Goal: Information Seeking & Learning: Learn about a topic

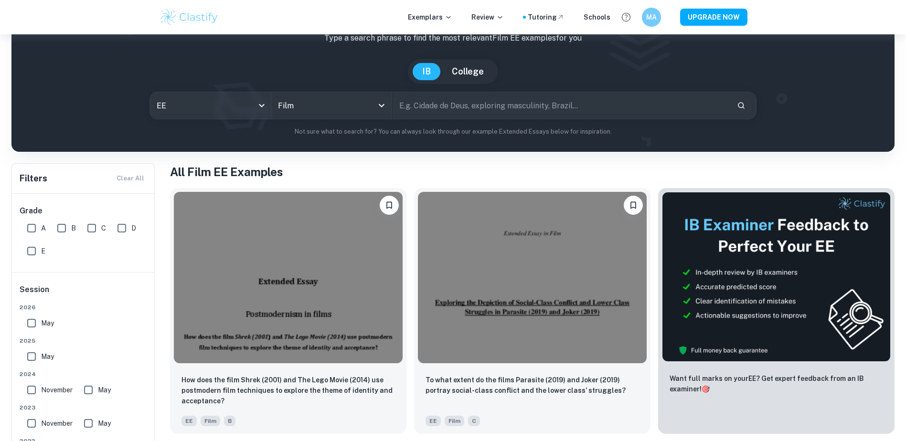
scroll to position [191, 0]
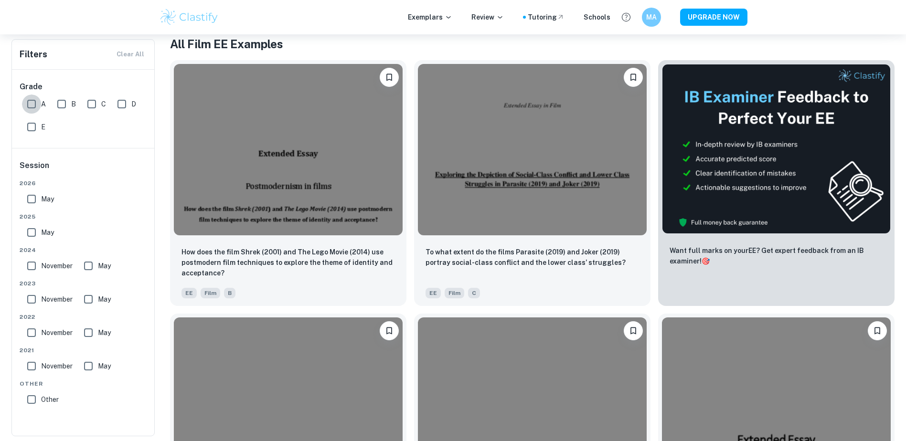
click at [27, 100] on input "A" at bounding box center [31, 104] width 19 height 19
checkbox input "true"
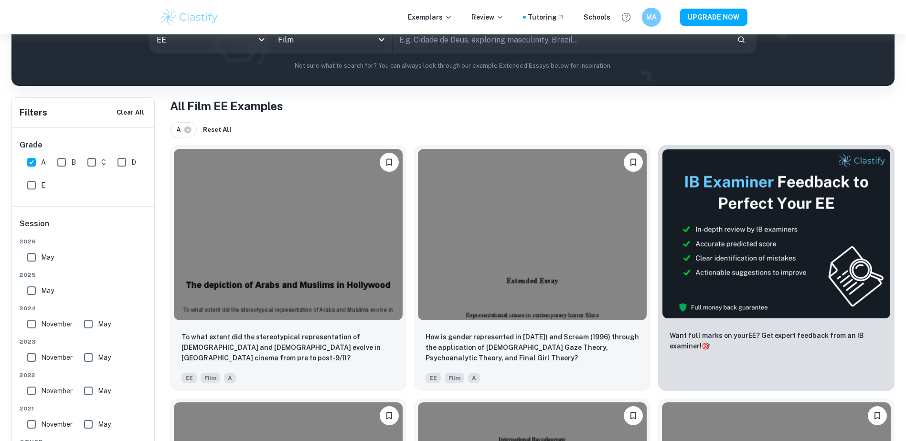
scroll to position [132, 0]
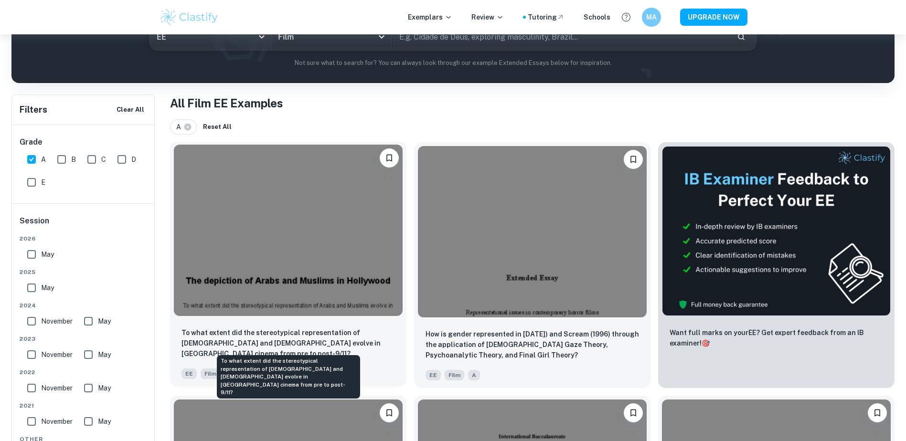
click at [312, 342] on p "To what extent did the stereotypical representation of Arabs and Muslims evolve…" at bounding box center [289, 344] width 214 height 32
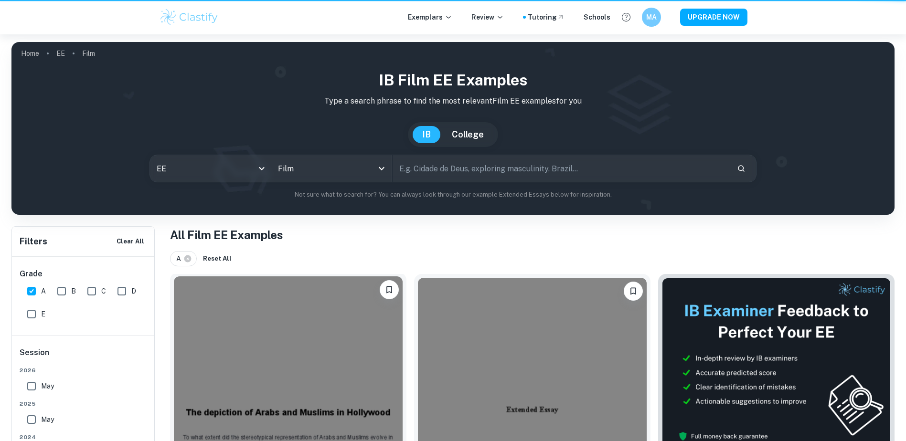
scroll to position [132, 0]
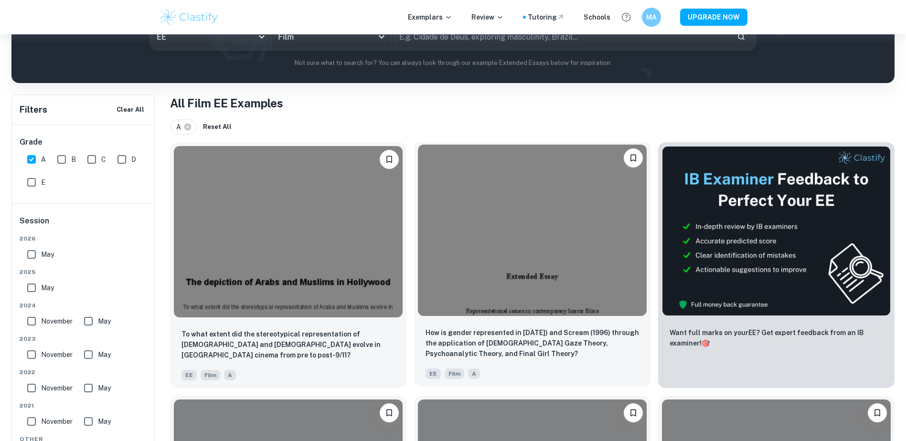
click at [504, 325] on div "How is gender represented in Halloween (1978) and Scream (1996) through the app…" at bounding box center [532, 353] width 236 height 67
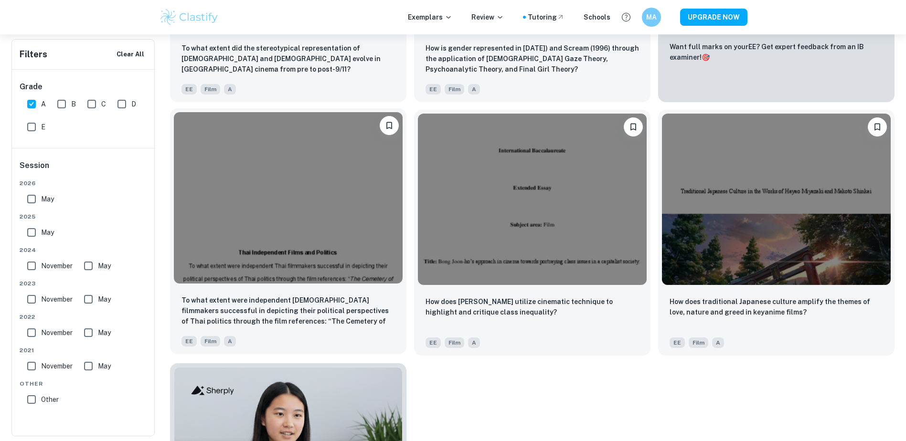
scroll to position [418, 0]
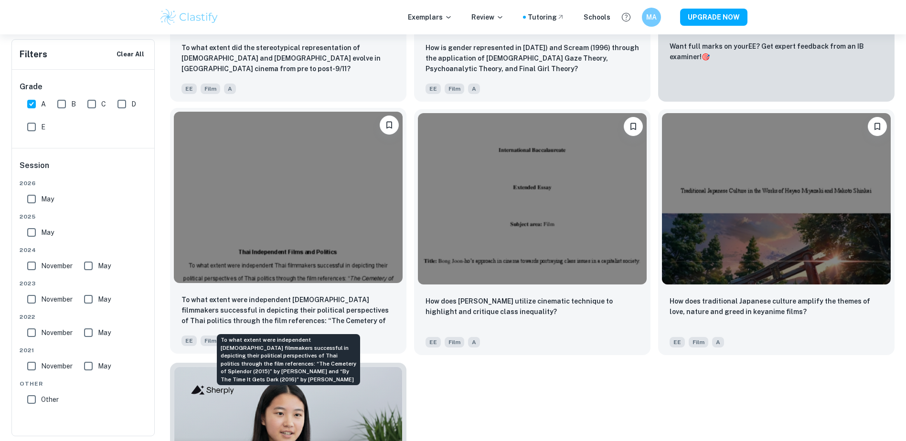
click at [312, 306] on p "To what extent were independent Thai filmmakers successful in depicting their p…" at bounding box center [289, 311] width 214 height 32
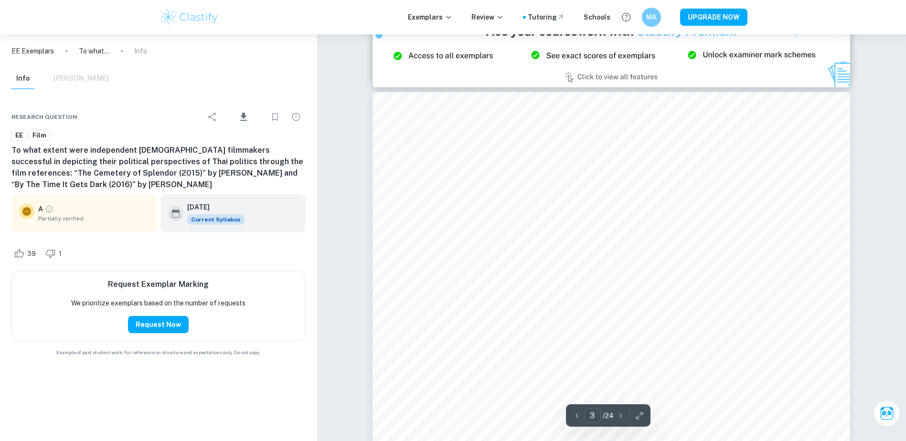
scroll to position [1465, 0]
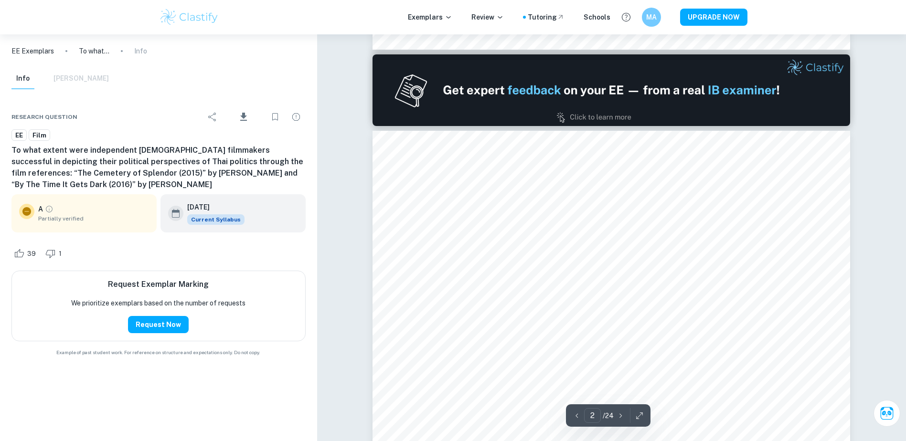
type input "1"
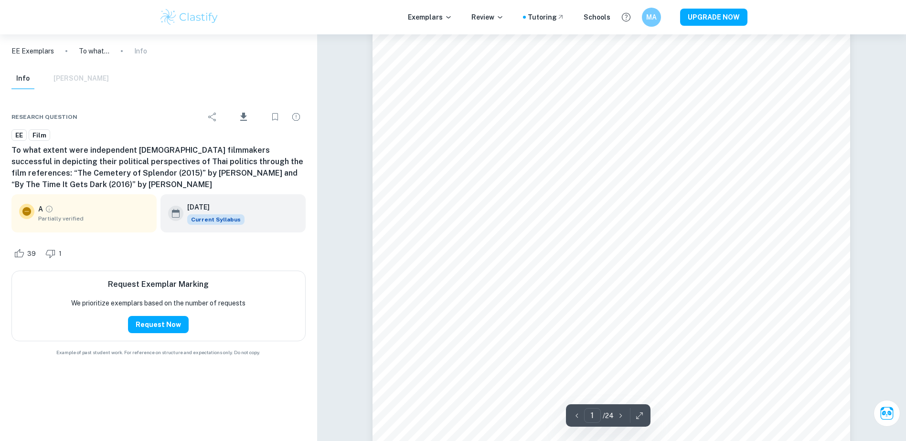
scroll to position [0, 0]
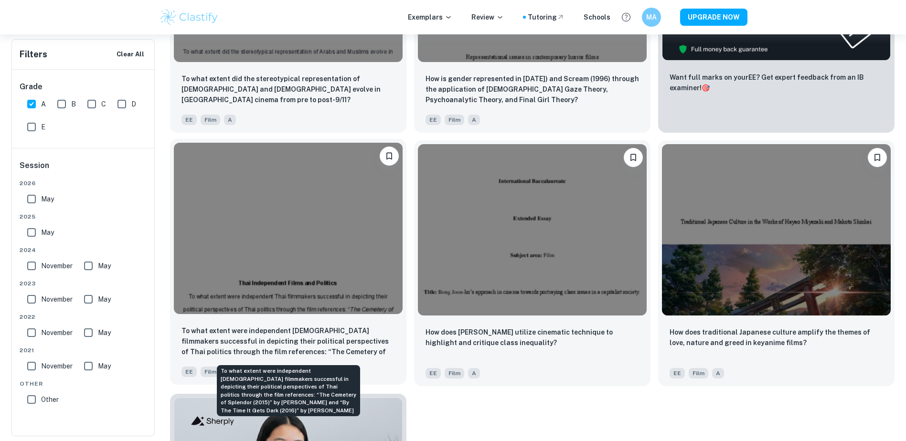
scroll to position [407, 0]
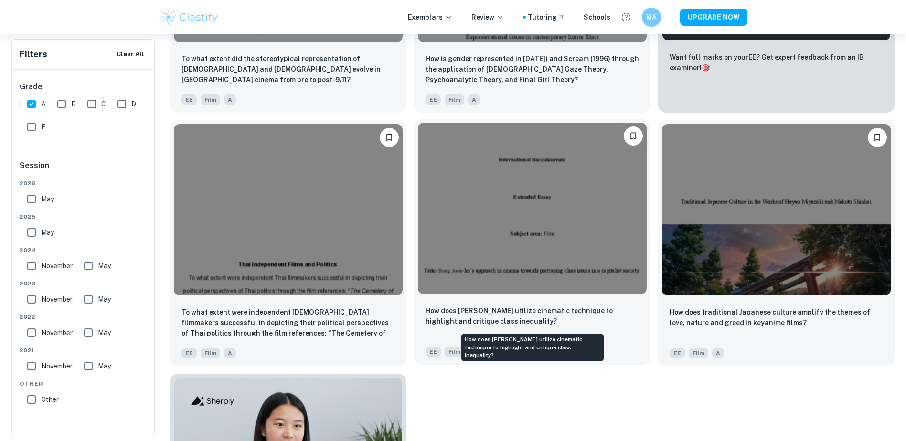
click at [534, 306] on p "How does Bong Joon-ho utilize cinematic technique to highlight and critique cla…" at bounding box center [533, 316] width 214 height 21
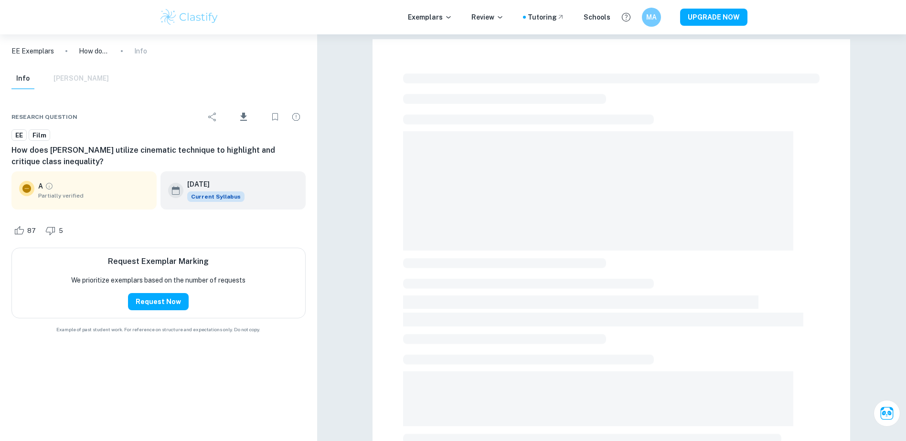
scroll to position [407, 0]
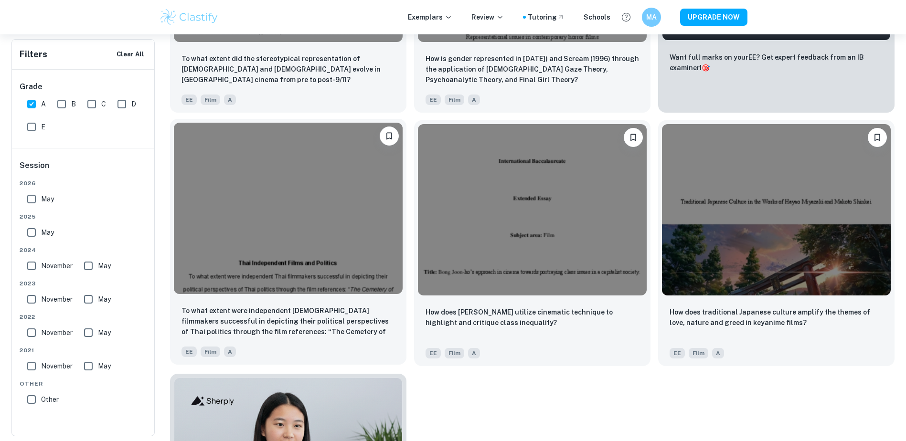
click at [237, 255] on img at bounding box center [288, 208] width 229 height 171
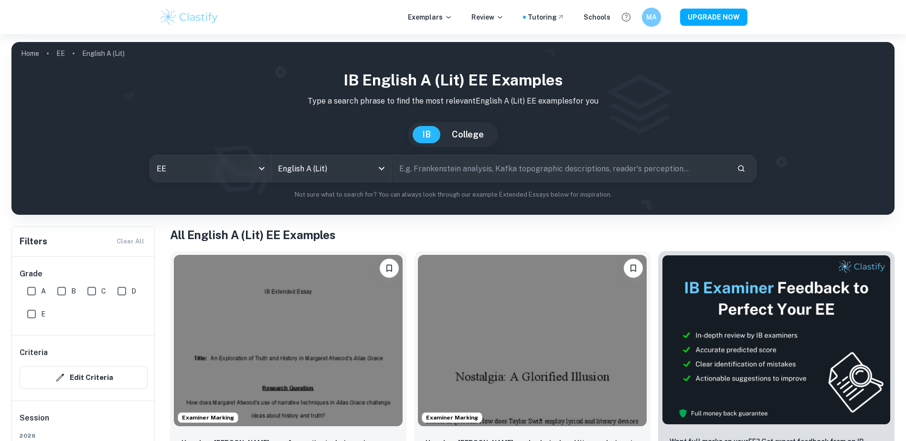
scroll to position [128, 0]
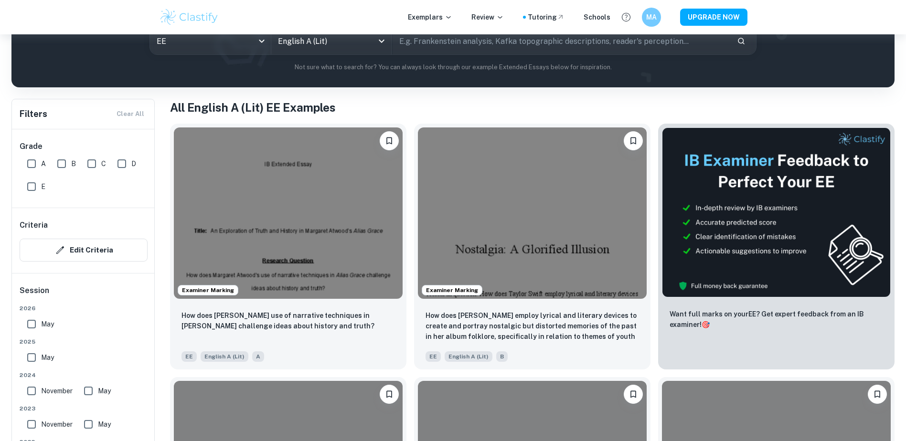
drag, startPoint x: 31, startPoint y: 161, endPoint x: 142, endPoint y: 192, distance: 115.0
click at [31, 161] on input "A" at bounding box center [31, 163] width 19 height 19
checkbox input "true"
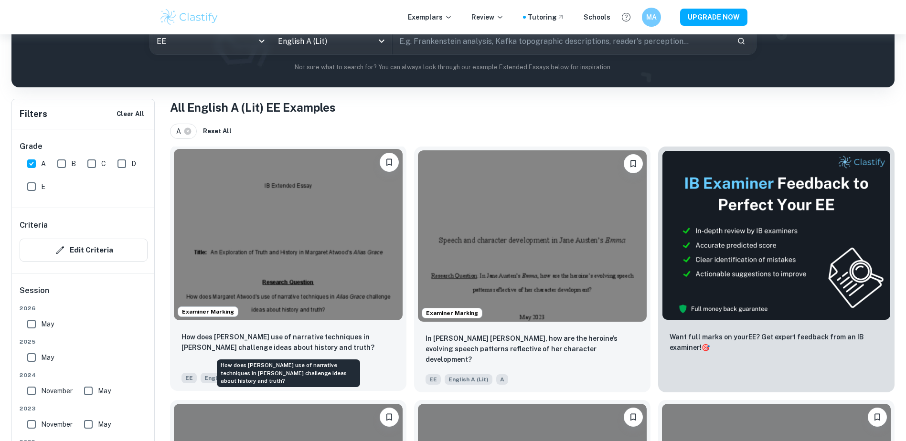
click at [319, 345] on p "How does Margaret Atwood's use of narrative techniques in Alias Grace challenge…" at bounding box center [289, 342] width 214 height 21
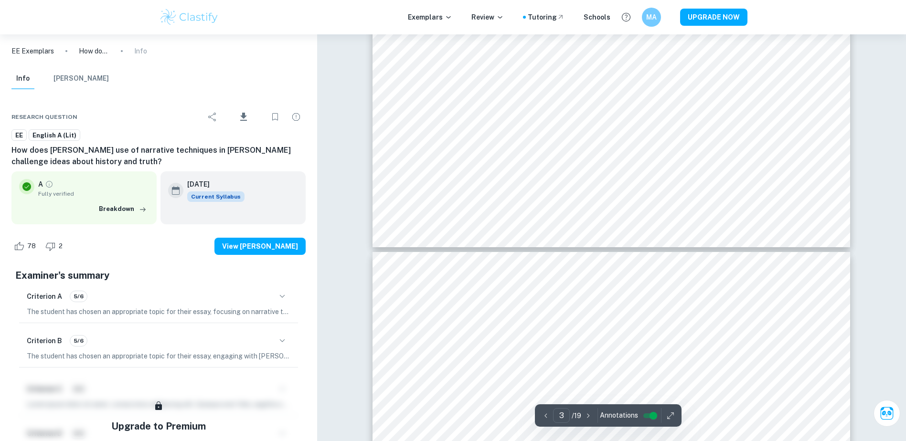
scroll to position [1815, 0]
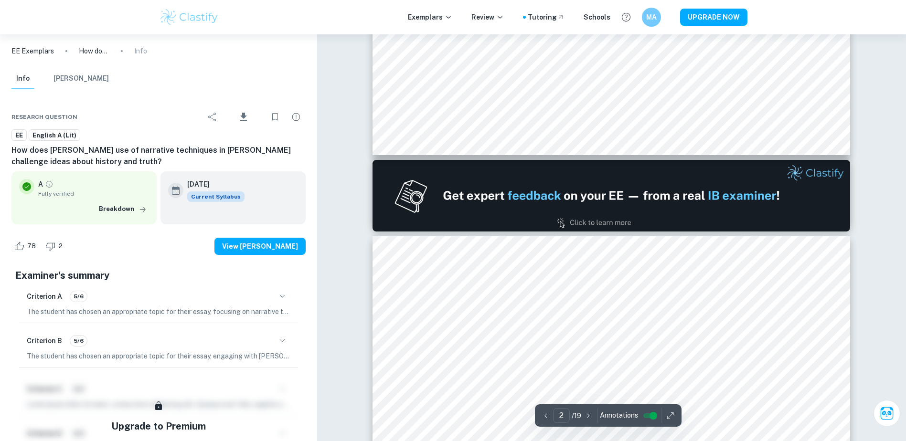
type input "1"
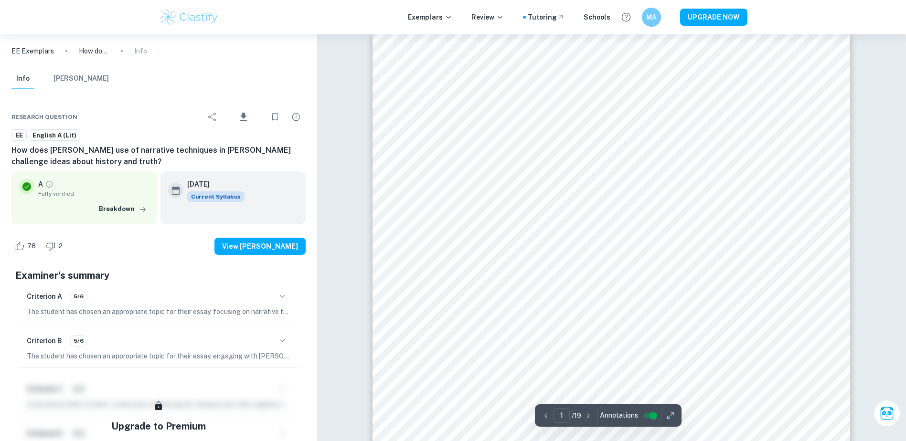
scroll to position [0, 0]
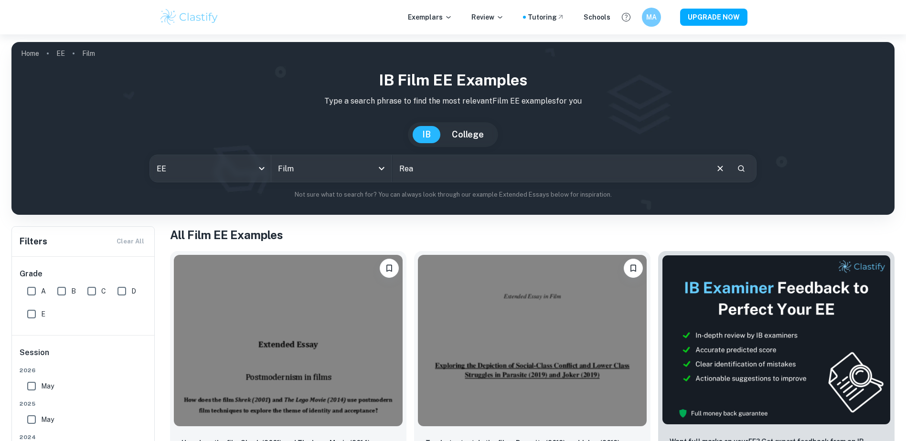
scroll to position [57, 0]
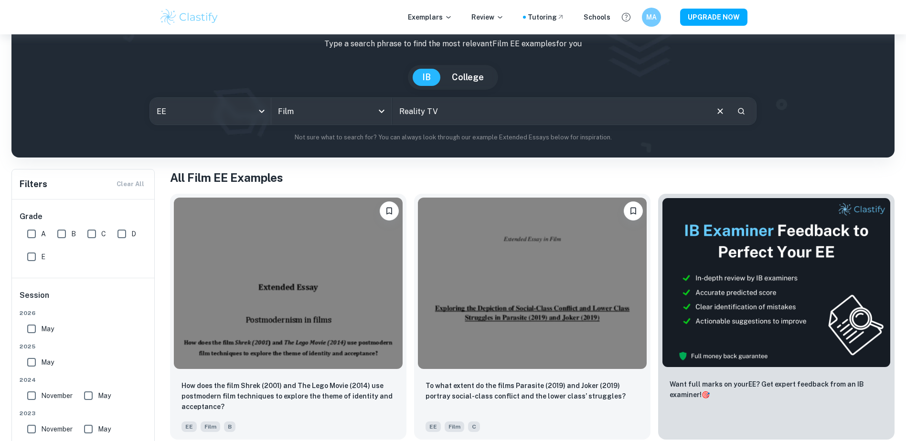
type input "Reality TV"
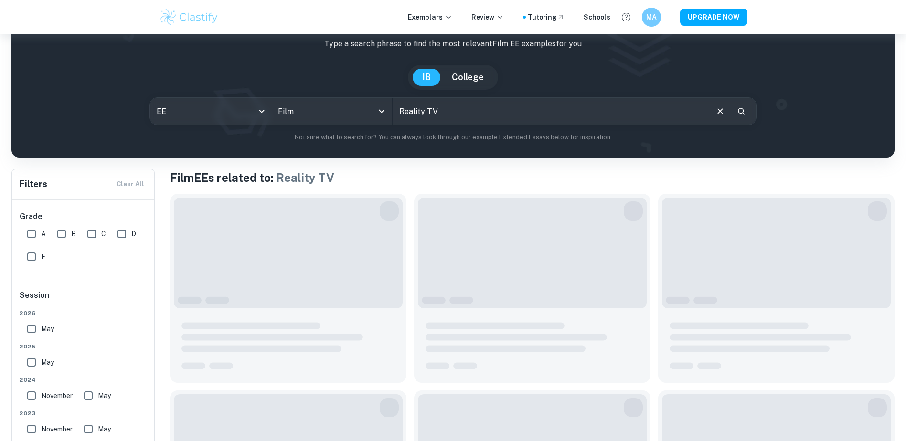
click at [380, 113] on div "IB Film EE examples Type a search phrase to find the most relevant Film EE exam…" at bounding box center [453, 76] width 868 height 131
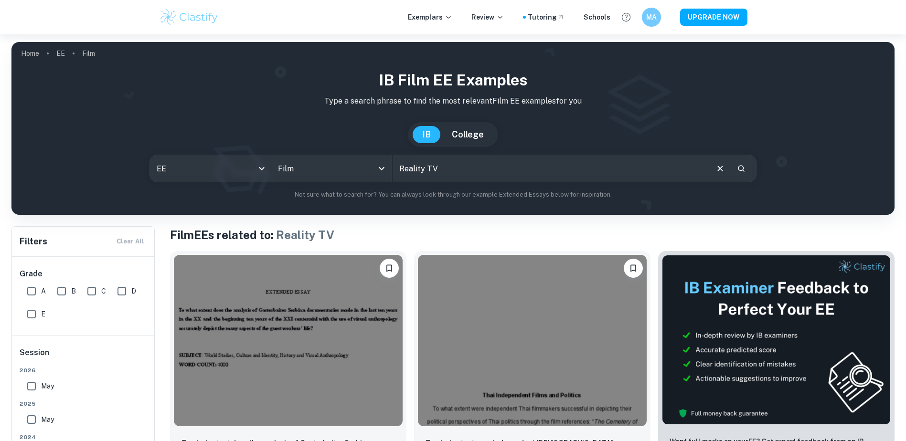
scroll to position [64, 0]
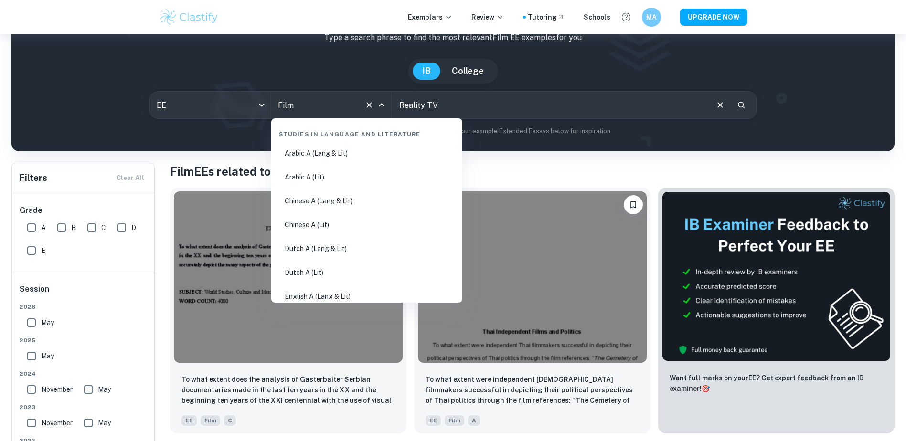
click at [326, 103] on input "Film" at bounding box center [318, 105] width 85 height 18
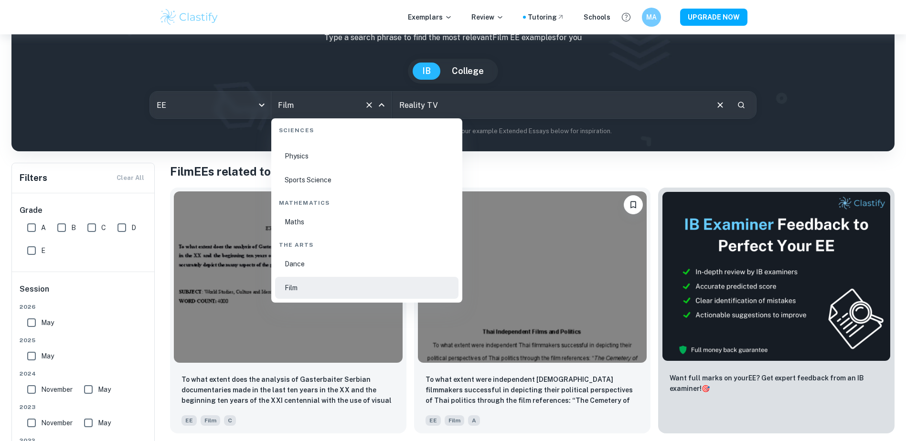
click at [365, 105] on icon "Clear" at bounding box center [369, 105] width 10 height 10
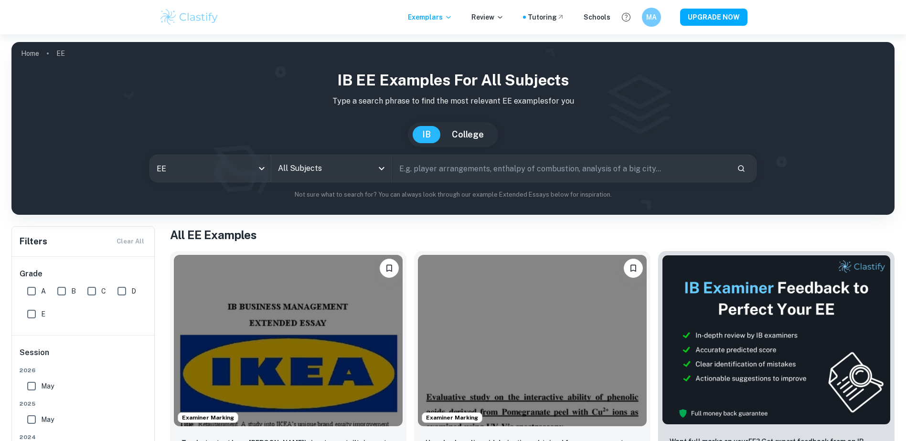
click at [427, 171] on input "text" at bounding box center [561, 168] width 337 height 27
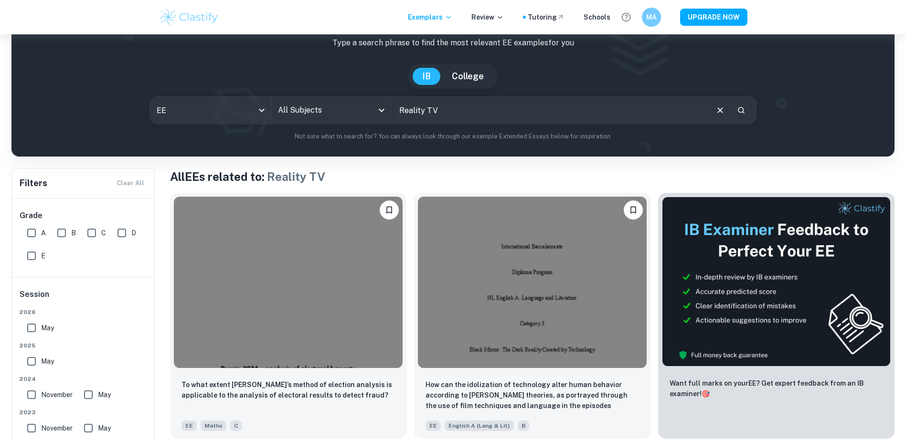
scroll to position [96, 0]
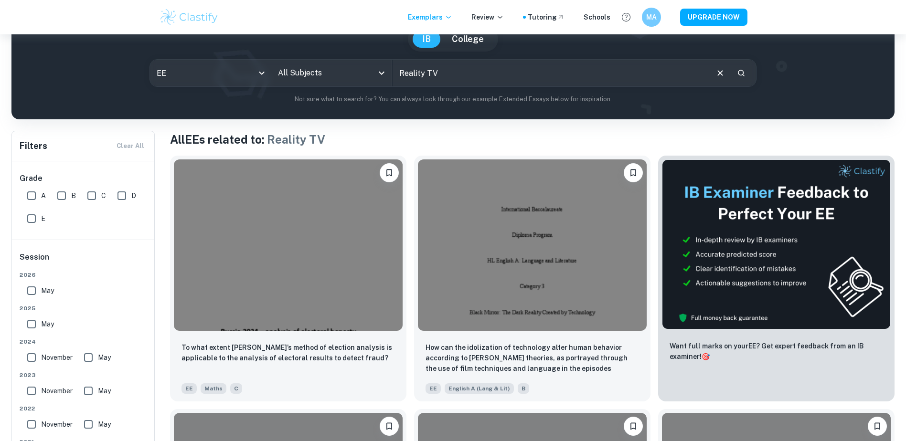
drag, startPoint x: 473, startPoint y: 81, endPoint x: 408, endPoint y: 75, distance: 65.2
click at [408, 75] on input "Reality TV" at bounding box center [550, 73] width 315 height 27
type input "R"
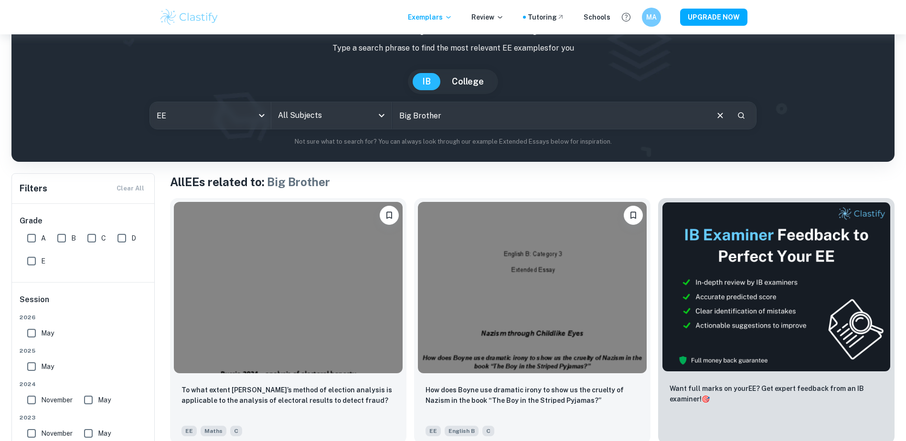
scroll to position [64, 0]
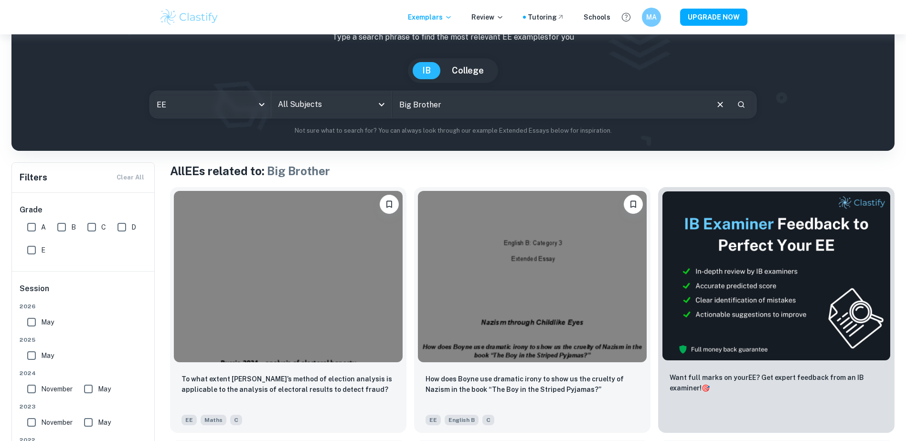
drag, startPoint x: 470, startPoint y: 106, endPoint x: 428, endPoint y: 105, distance: 42.5
click at [428, 105] on input "Big Brother" at bounding box center [550, 104] width 315 height 27
type input "B"
type input "The Real Housewives"
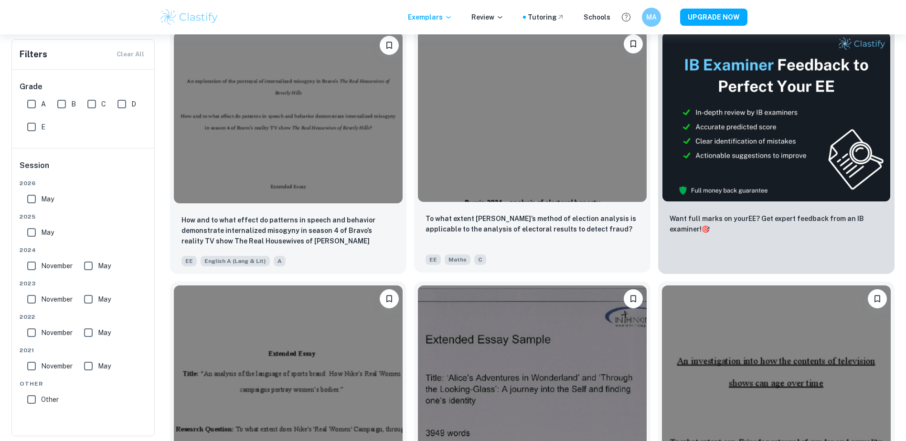
scroll to position [287, 0]
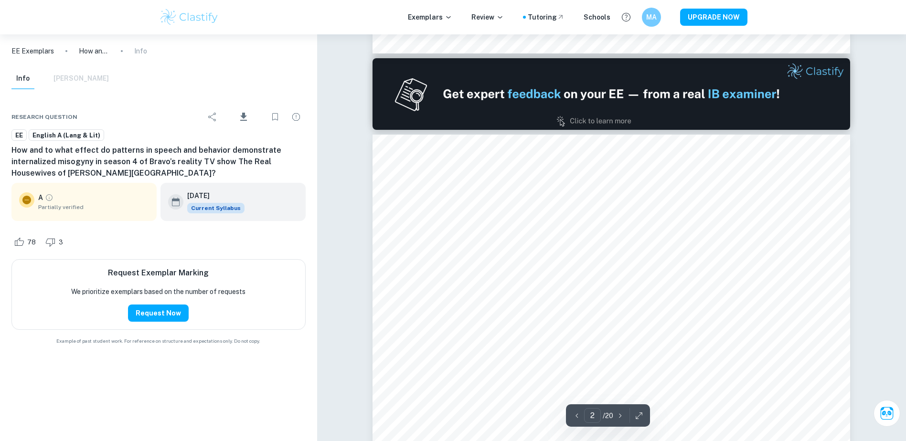
type input "1"
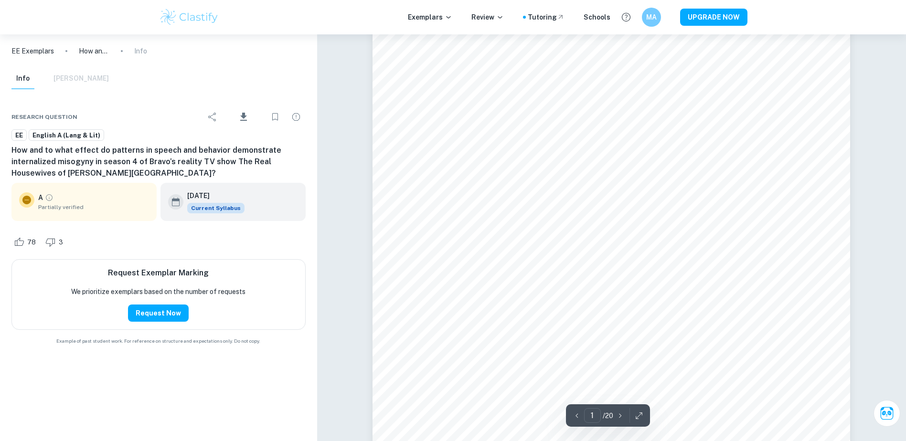
scroll to position [128, 0]
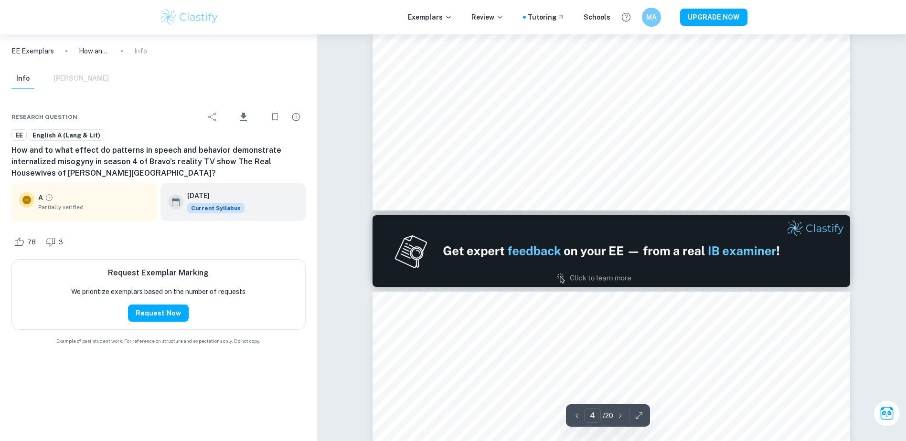
type input "1"
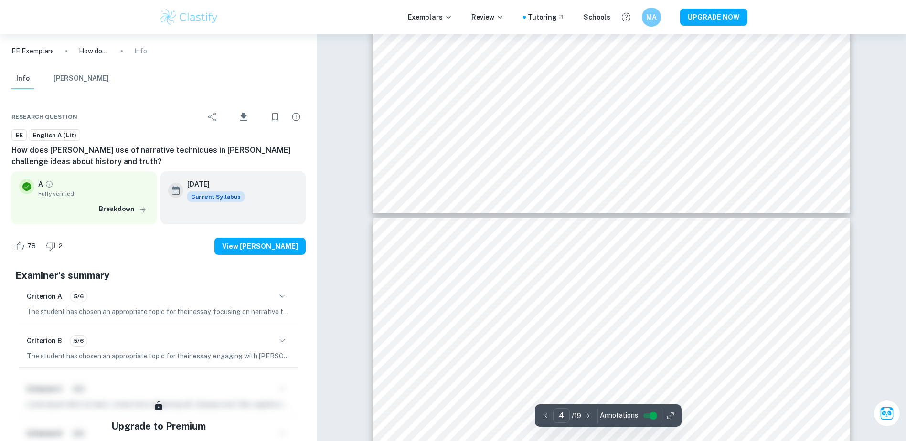
scroll to position [1654, 0]
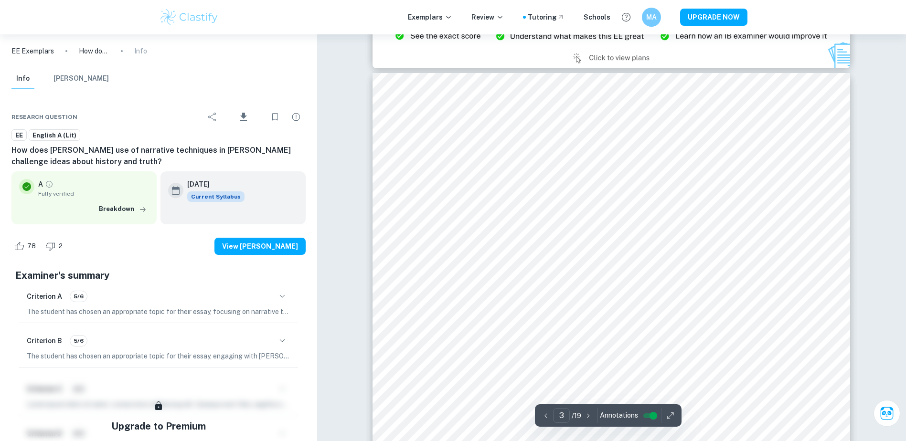
type input "2"
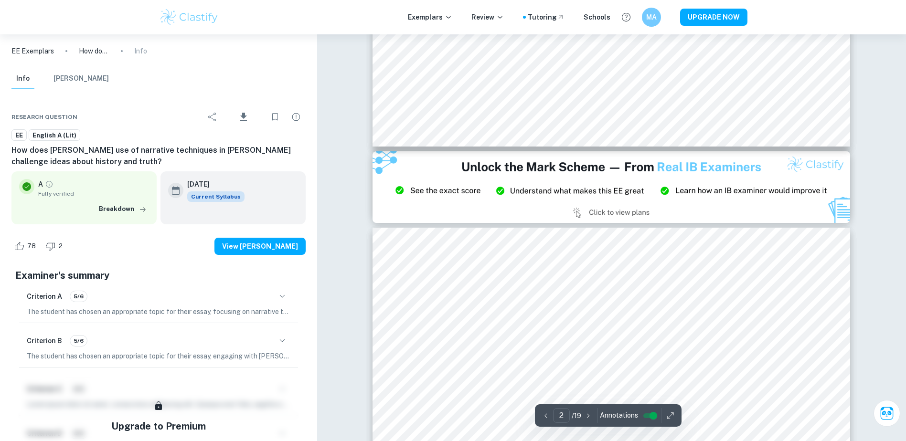
scroll to position [1178, 0]
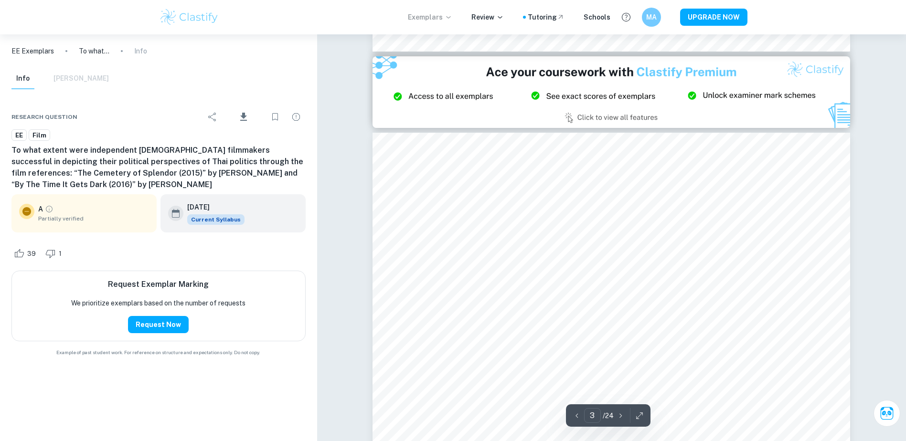
scroll to position [1199, 0]
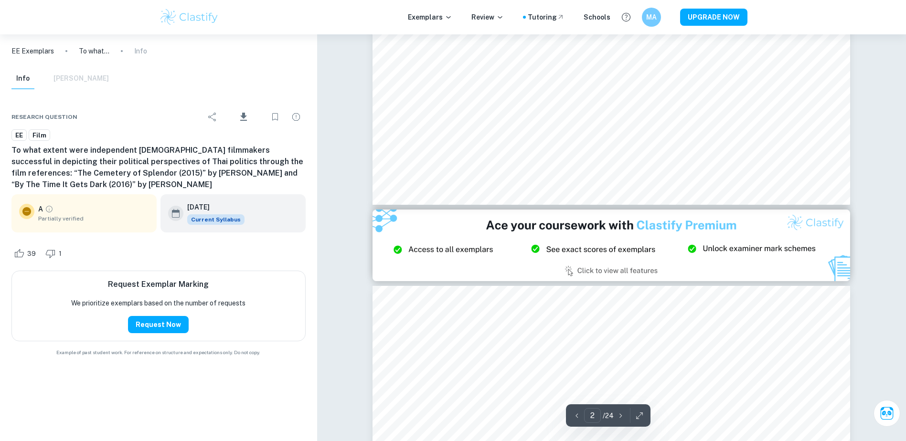
type input "3"
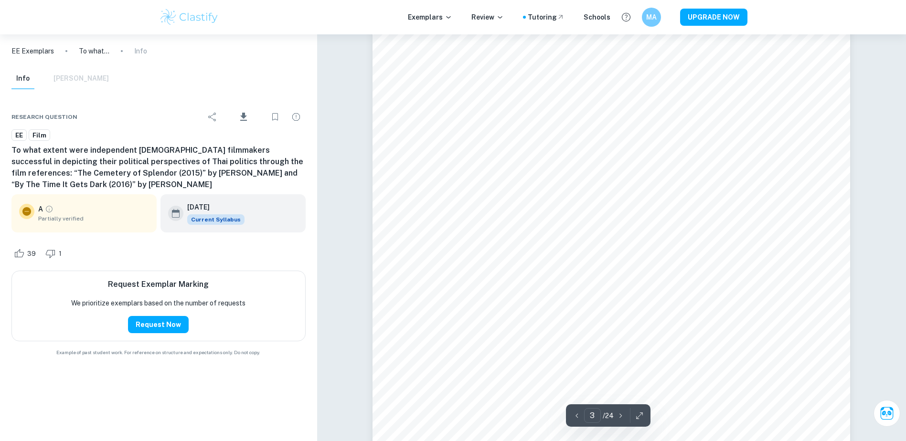
scroll to position [1518, 0]
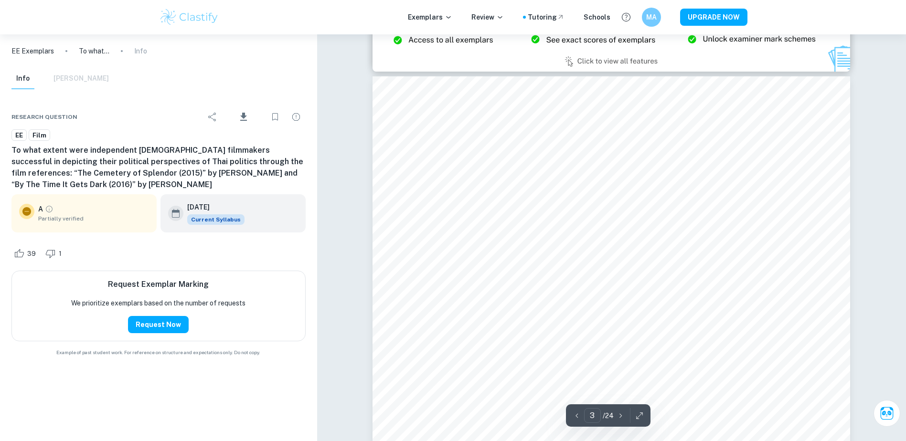
scroll to position [1486, 0]
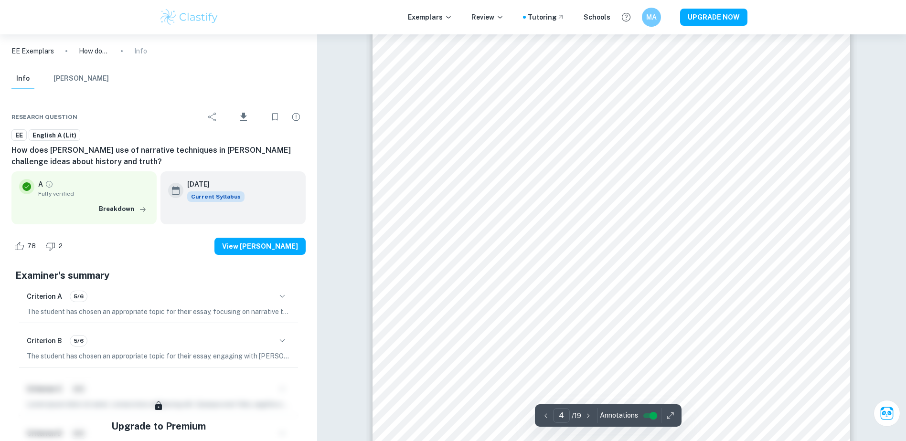
scroll to position [2165, 0]
type input "4"
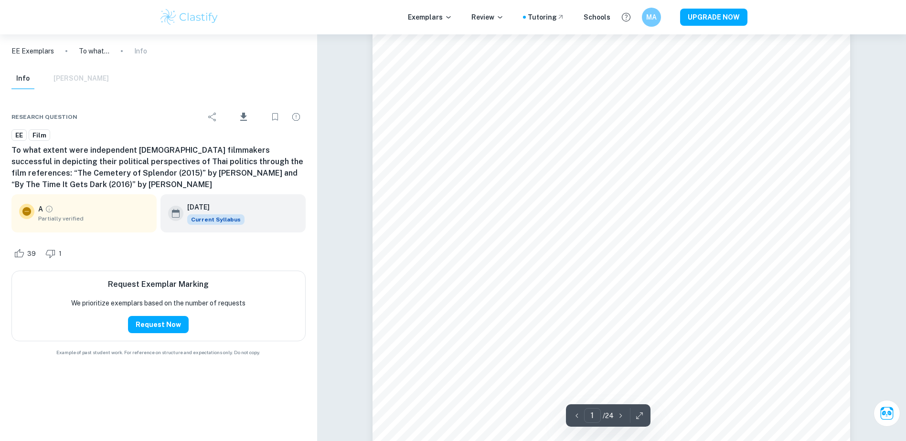
scroll to position [32, 0]
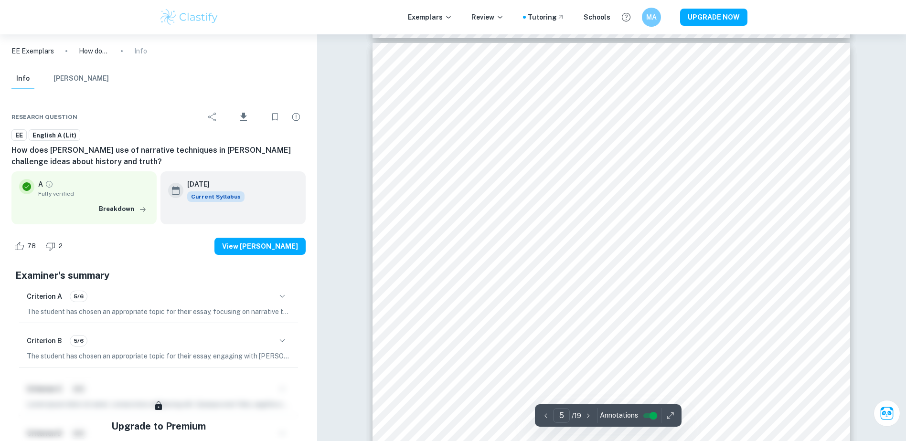
scroll to position [2643, 0]
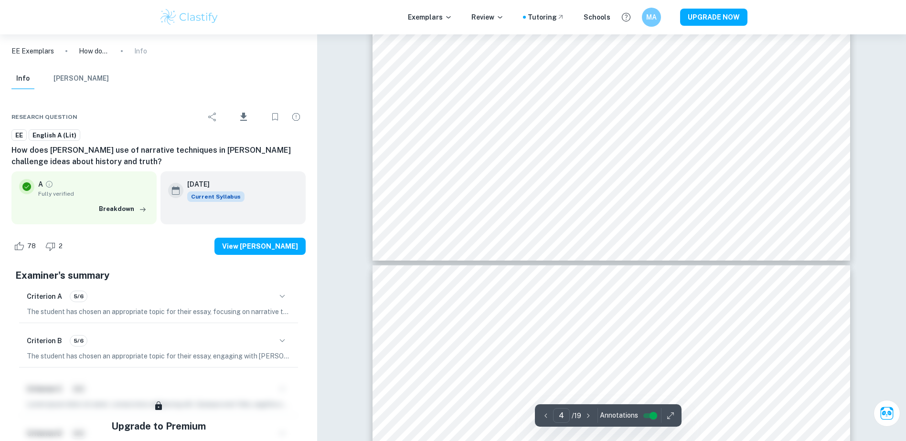
type input "5"
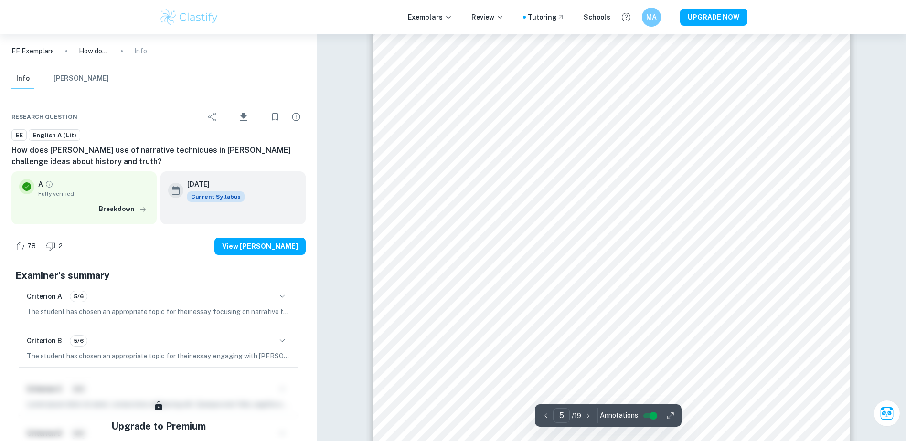
scroll to position [2834, 0]
